Goal: Information Seeking & Learning: Learn about a topic

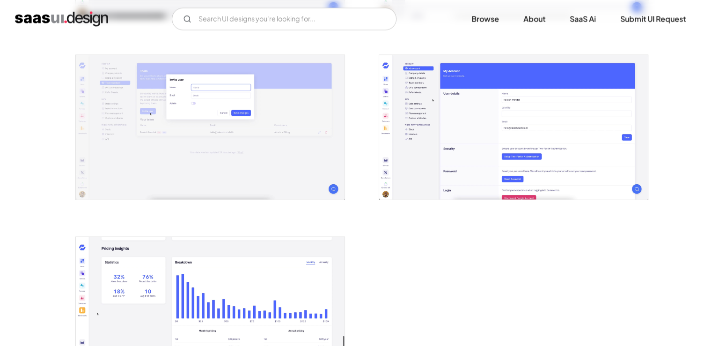
scroll to position [1621, 0]
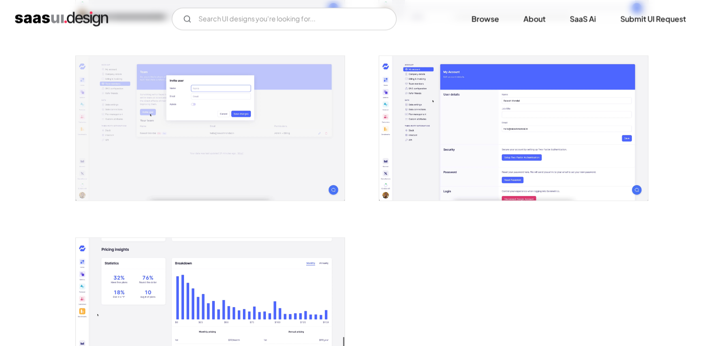
click at [96, 17] on img "home" at bounding box center [61, 18] width 93 height 15
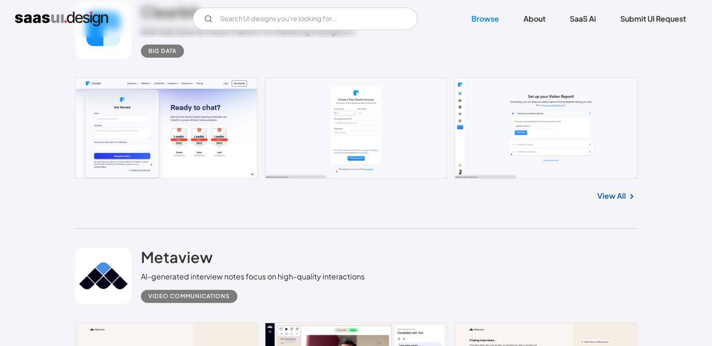
scroll to position [187, 0]
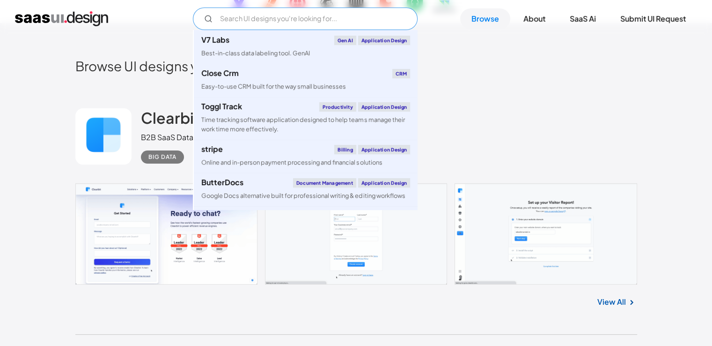
click at [330, 19] on input "Email Form" at bounding box center [305, 18] width 225 height 22
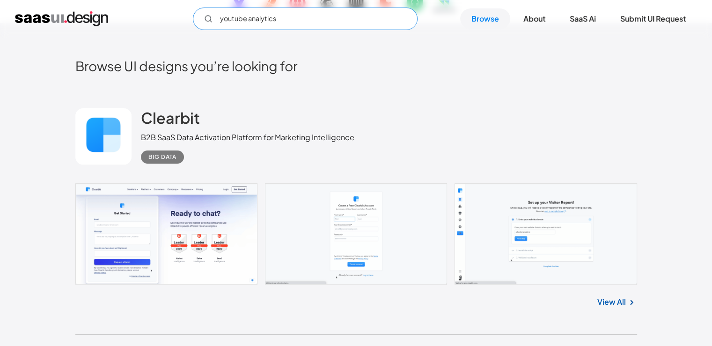
click at [280, 15] on input "youtube analytics" at bounding box center [305, 18] width 225 height 22
type input "youtube analytics"
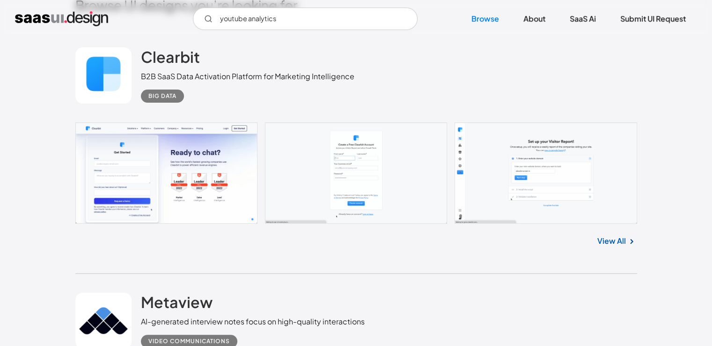
scroll to position [234, 0]
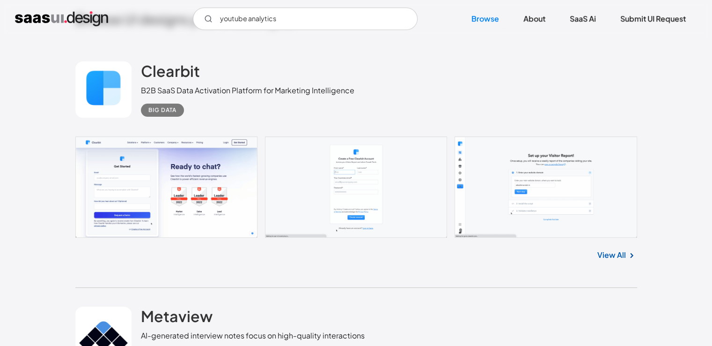
click at [221, 86] on div "B2B SaaS Data Activation Platform for Marketing Intelligence" at bounding box center [248, 90] width 214 height 11
click at [218, 85] on div "B2B SaaS Data Activation Platform for Marketing Intelligence" at bounding box center [248, 90] width 214 height 11
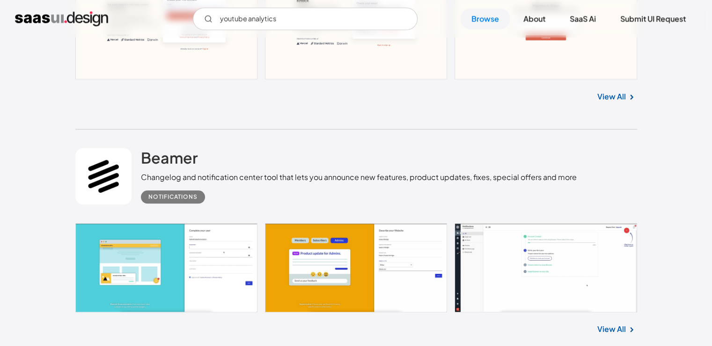
scroll to position [936, 0]
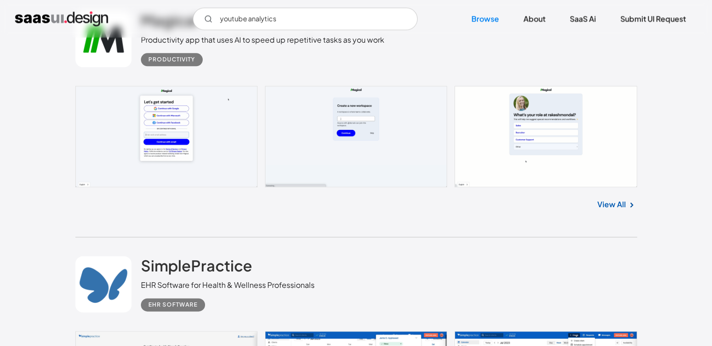
scroll to position [1311, 0]
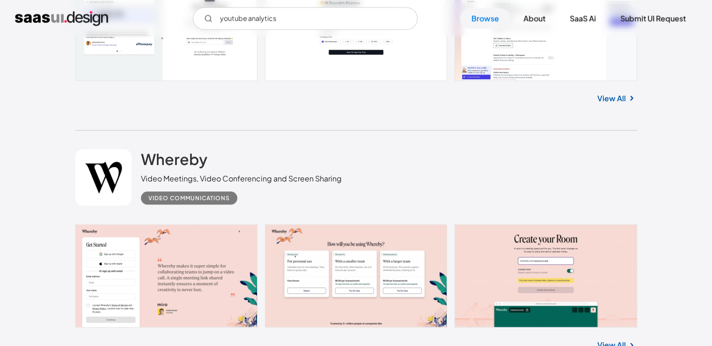
scroll to position [1920, 0]
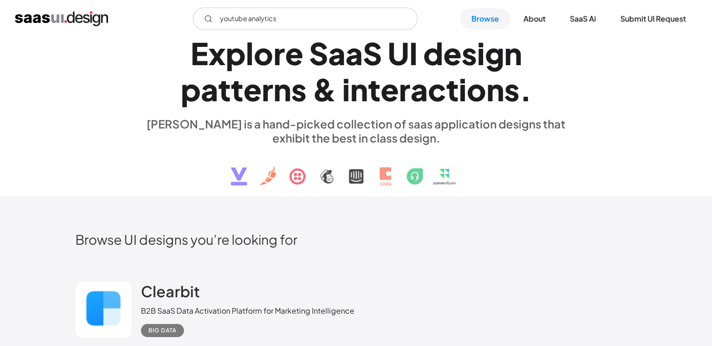
scroll to position [0, 0]
